Goal: Find specific page/section: Find specific page/section

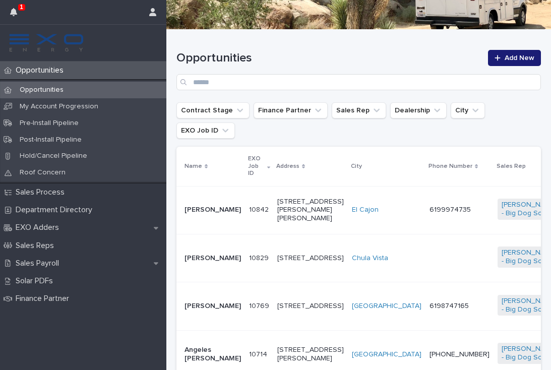
scroll to position [127, 0]
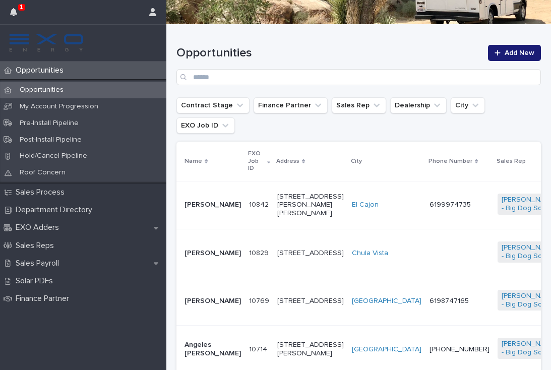
click at [63, 266] on div "Sales Payroll" at bounding box center [83, 264] width 166 height 18
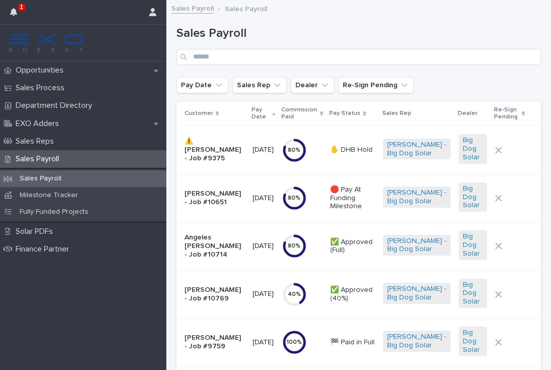
click at [19, 12] on button "button" at bounding box center [13, 12] width 19 height 24
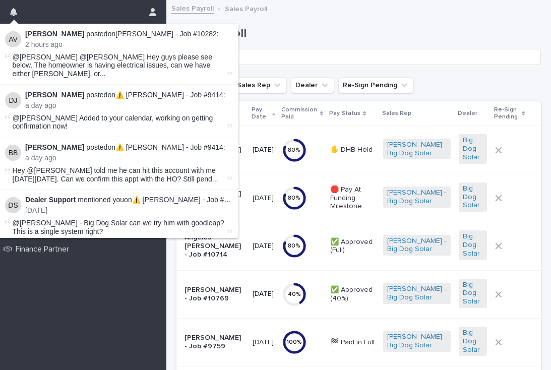
click at [17, 9] on button "button" at bounding box center [13, 12] width 19 height 24
click at [353, 34] on h1 "Sales Payroll" at bounding box center [358, 33] width 364 height 15
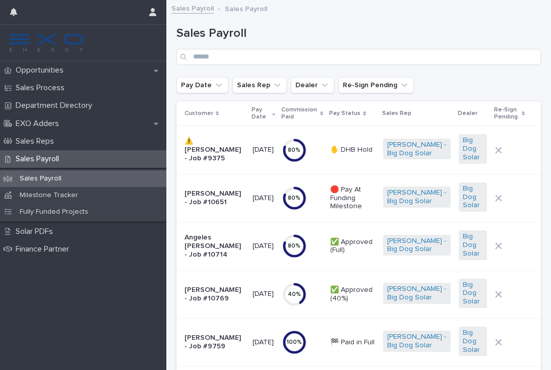
click at [35, 181] on p "Sales Payroll" at bounding box center [41, 178] width 58 height 9
